Goal: Transaction & Acquisition: Purchase product/service

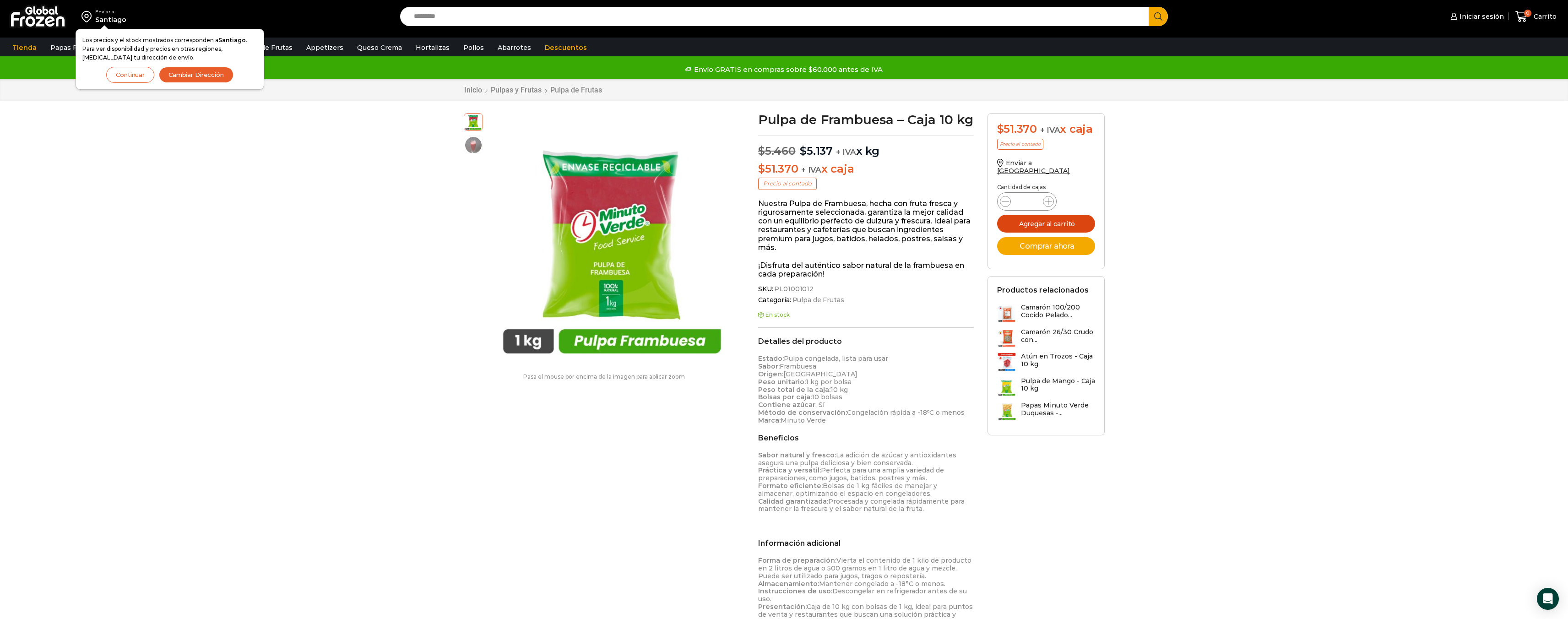
click at [1049, 215] on button "Agregar al carrito" at bounding box center [1046, 223] width 98 height 18
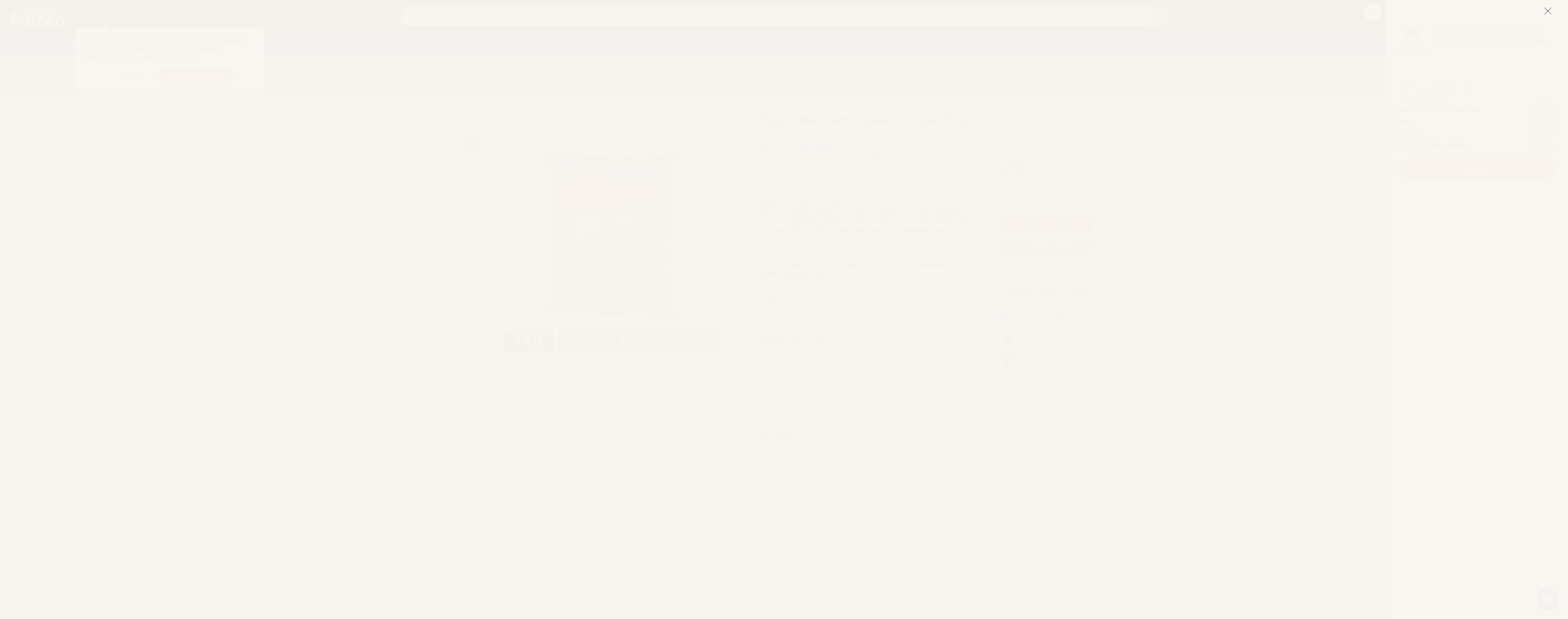
click at [1545, 10] on icon at bounding box center [1547, 11] width 8 height 8
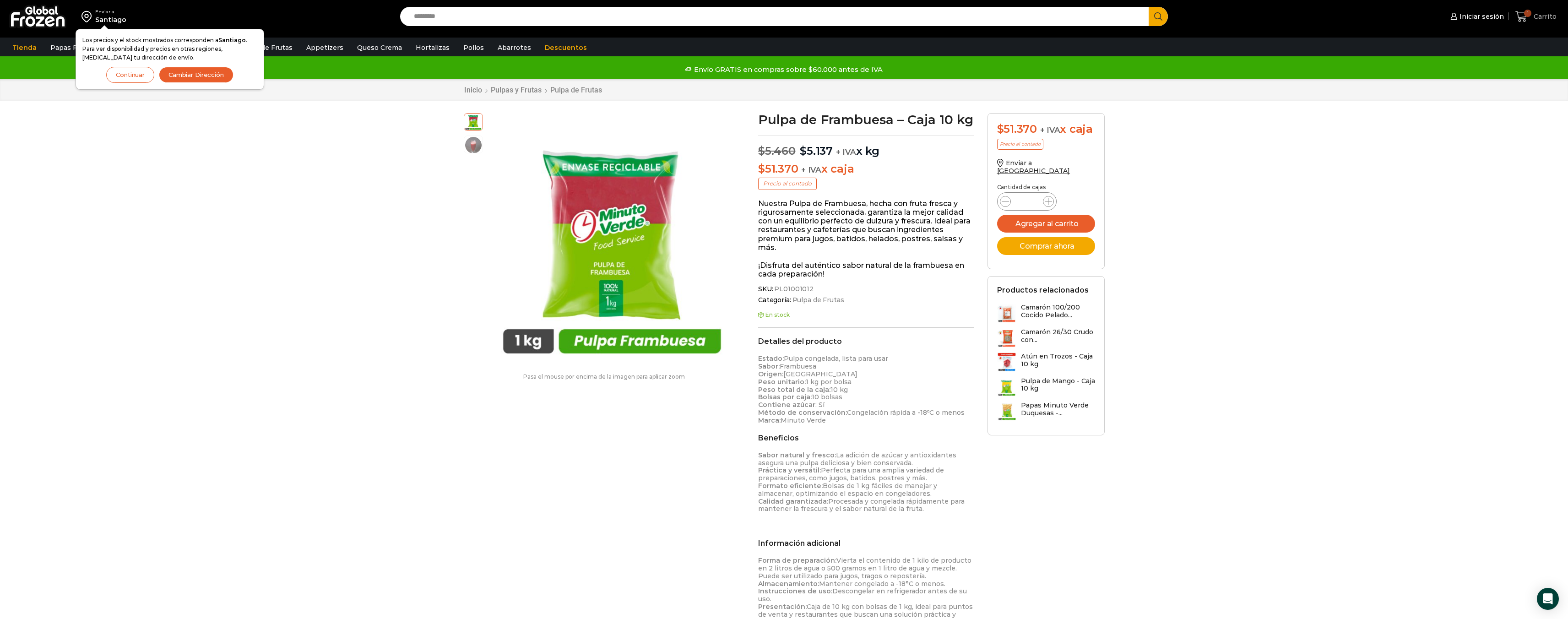
click at [1536, 16] on span "Carrito" at bounding box center [1544, 17] width 25 height 9
